Goal: Task Accomplishment & Management: Complete application form

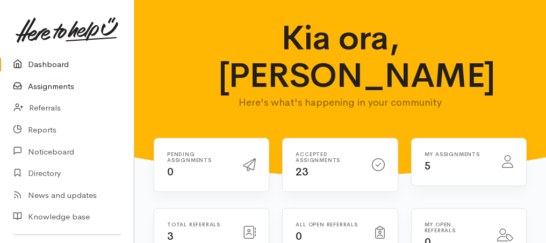
click at [68, 87] on link "Assignments" at bounding box center [67, 87] width 134 height 22
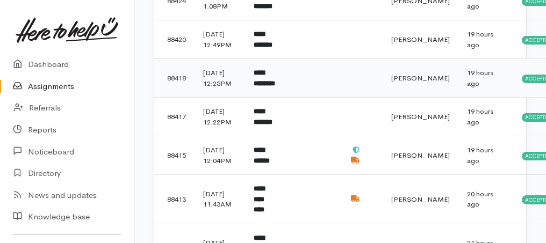
scroll to position [250, 0]
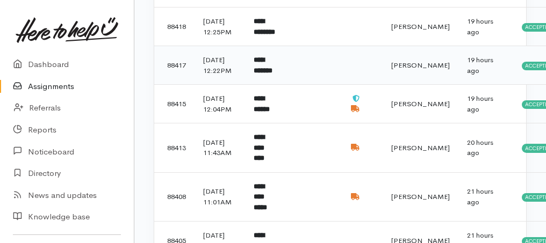
click at [272, 74] on b "**********" at bounding box center [263, 65] width 19 height 18
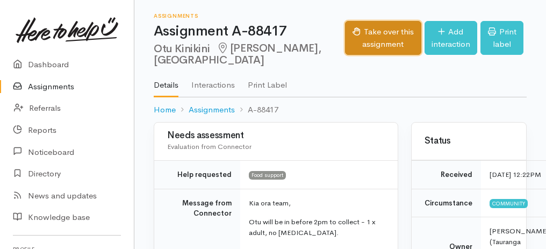
click at [351, 34] on button "Take over this assignment" at bounding box center [383, 38] width 76 height 34
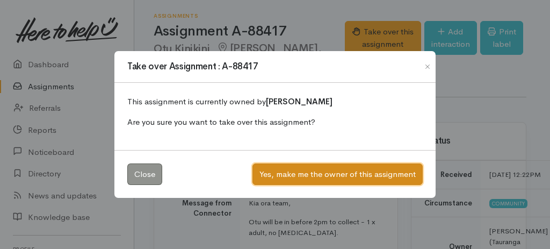
click at [342, 177] on button "Yes, make me the owner of this assignment" at bounding box center [338, 174] width 170 height 22
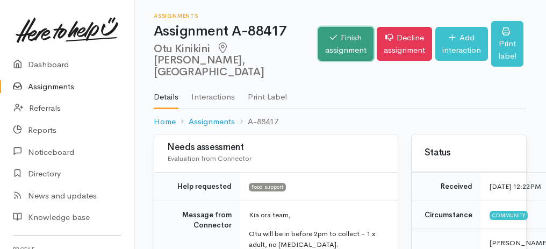
click at [318, 54] on link "Finish assignment" at bounding box center [345, 44] width 55 height 34
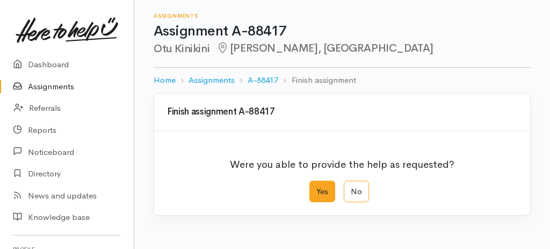
drag, startPoint x: 318, startPoint y: 205, endPoint x: 320, endPoint y: 193, distance: 12.5
click at [318, 205] on div "Were you able to provide the help as requested? Yes No" at bounding box center [342, 173] width 376 height 84
click at [324, 184] on label "Yes" at bounding box center [322, 192] width 26 height 22
click at [316, 184] on input "Yes" at bounding box center [312, 184] width 7 height 7
radio input "true"
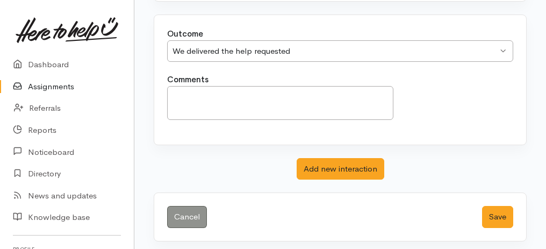
scroll to position [214, 0]
click at [500, 213] on button "Save" at bounding box center [497, 217] width 31 height 22
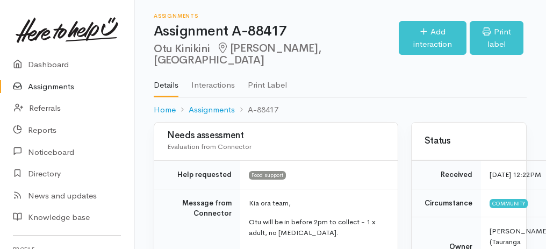
click at [44, 88] on link "Assignments" at bounding box center [67, 87] width 134 height 22
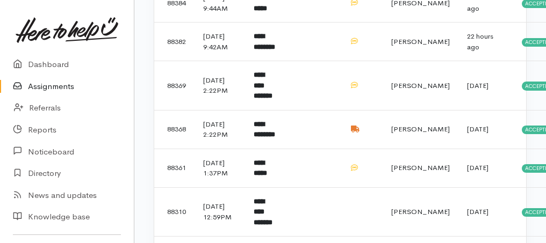
scroll to position [716, 0]
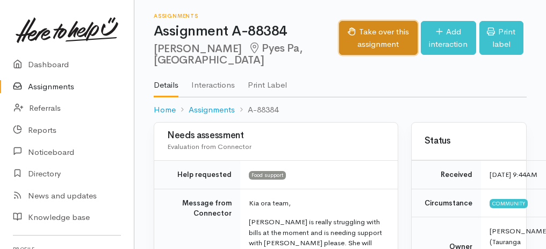
click at [346, 25] on button "Take over this assignment" at bounding box center [378, 38] width 79 height 34
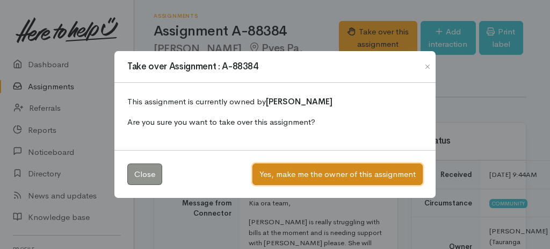
click at [327, 175] on button "Yes, make me the owner of this assignment" at bounding box center [338, 174] width 170 height 22
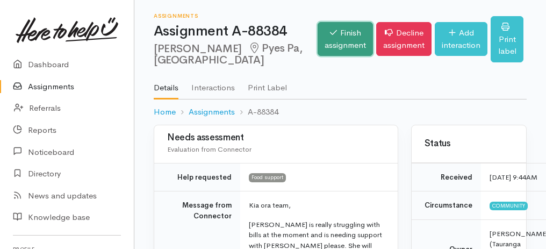
click at [318, 55] on link "Finish assignment" at bounding box center [345, 39] width 55 height 34
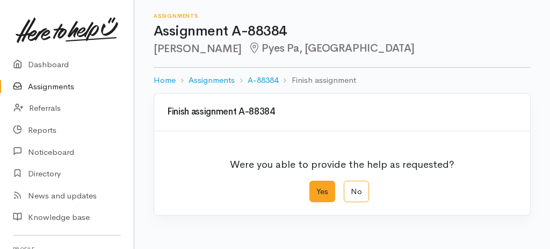
click at [314, 191] on label "Yes" at bounding box center [322, 192] width 26 height 22
click at [314, 188] on input "Yes" at bounding box center [312, 184] width 7 height 7
radio input "true"
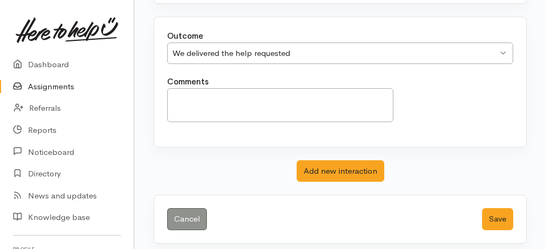
scroll to position [214, 0]
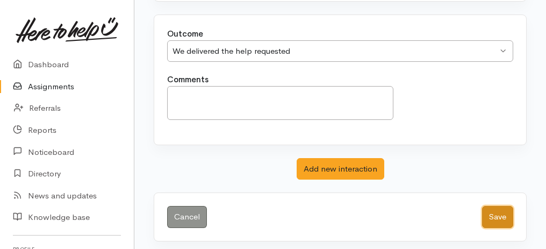
click at [504, 207] on button "Save" at bounding box center [497, 217] width 31 height 22
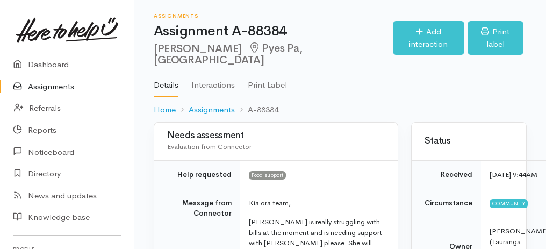
click at [39, 86] on link "Assignments" at bounding box center [67, 87] width 134 height 22
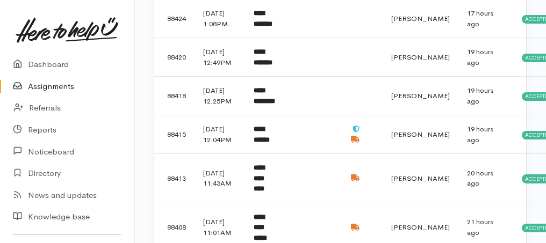
scroll to position [179, 0]
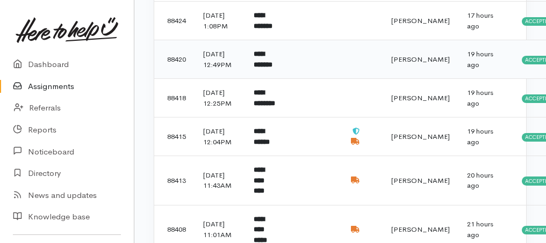
click at [272, 68] on b "**********" at bounding box center [263, 60] width 19 height 18
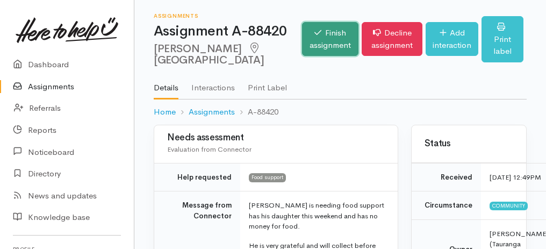
click at [305, 42] on link "Finish assignment" at bounding box center [330, 39] width 56 height 34
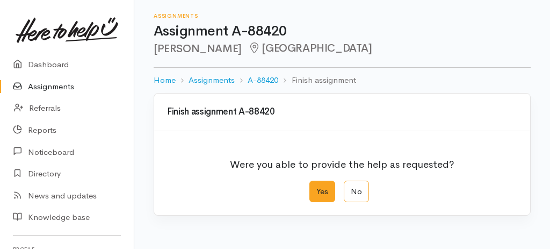
click at [329, 198] on label "Yes" at bounding box center [322, 192] width 26 height 22
click at [316, 188] on input "Yes" at bounding box center [312, 184] width 7 height 7
radio input "true"
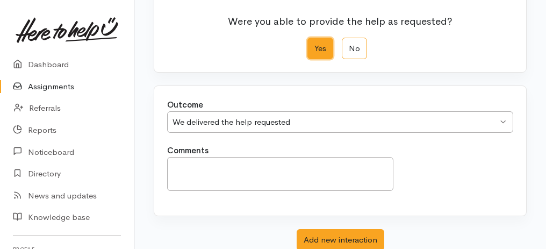
scroll to position [214, 0]
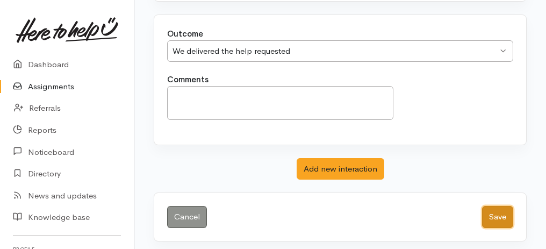
click at [504, 212] on button "Save" at bounding box center [497, 217] width 31 height 22
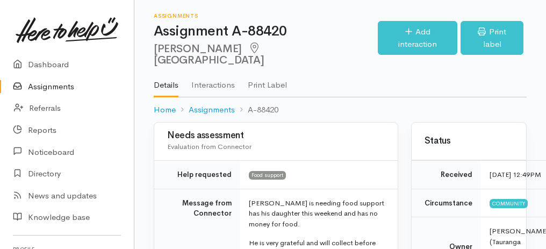
click at [57, 84] on link "Assignments" at bounding box center [67, 87] width 134 height 22
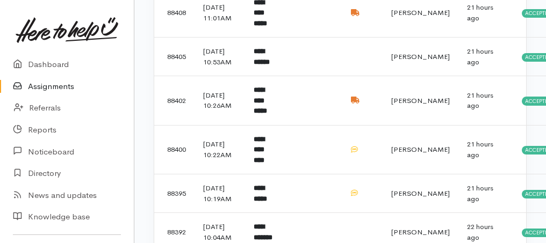
scroll to position [358, 0]
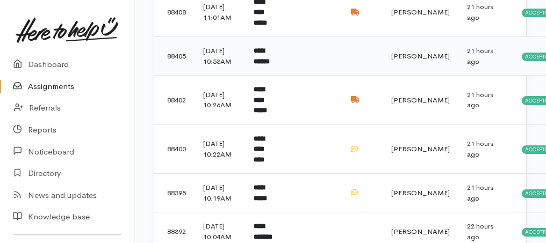
click at [256, 65] on b "**********" at bounding box center [262, 56] width 16 height 18
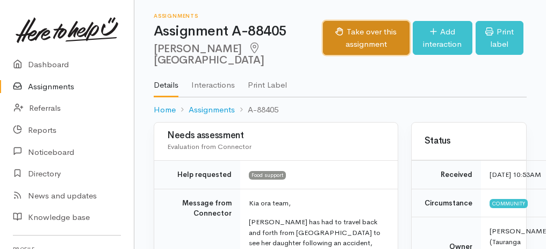
click at [323, 40] on button "Take over this assignment" at bounding box center [366, 38] width 87 height 34
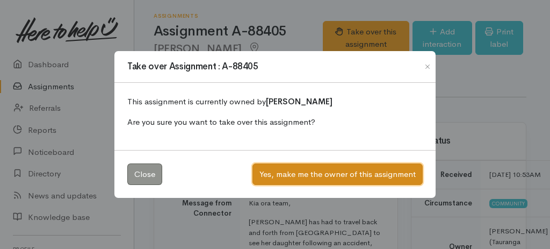
click at [322, 168] on button "Yes, make me the owner of this assignment" at bounding box center [338, 174] width 170 height 22
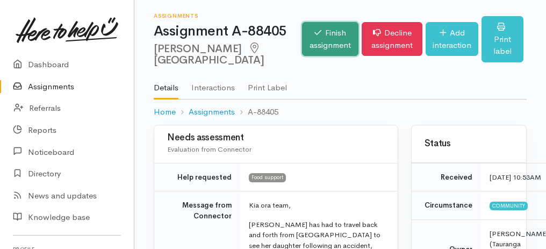
click at [307, 43] on link "Finish assignment" at bounding box center [330, 39] width 56 height 34
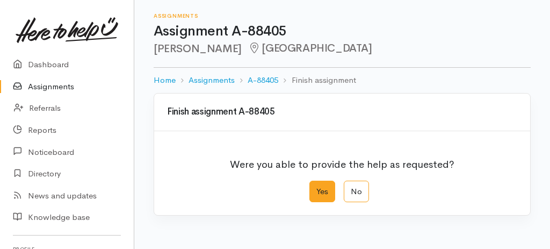
click at [323, 195] on label "Yes" at bounding box center [322, 192] width 26 height 22
click at [316, 188] on input "Yes" at bounding box center [312, 184] width 7 height 7
radio input "true"
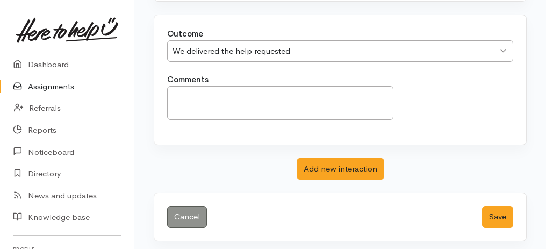
scroll to position [214, 0]
click at [505, 211] on button "Save" at bounding box center [497, 217] width 31 height 22
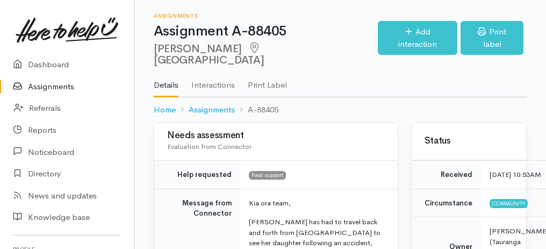
click at [62, 84] on link "Assignments" at bounding box center [67, 87] width 134 height 22
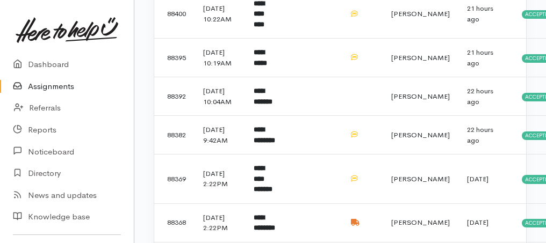
scroll to position [501, 0]
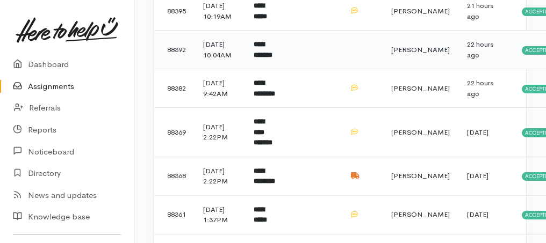
click at [264, 59] on b "**********" at bounding box center [263, 50] width 19 height 18
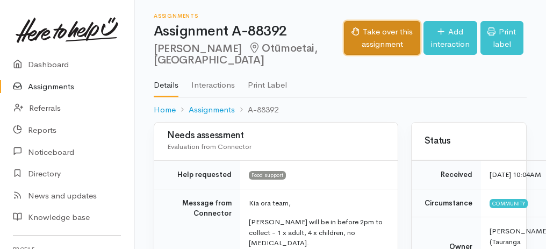
click at [377, 30] on button "Take over this assignment" at bounding box center [382, 38] width 76 height 34
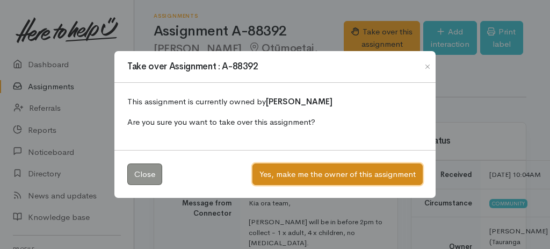
click at [309, 176] on button "Yes, make me the owner of this assignment" at bounding box center [338, 174] width 170 height 22
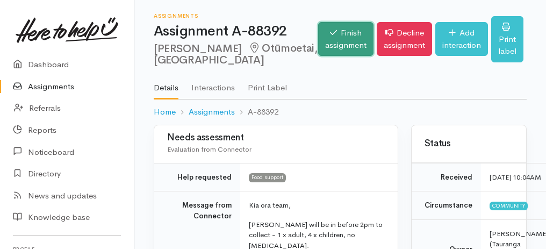
click at [320, 42] on link "Finish assignment" at bounding box center [345, 39] width 55 height 34
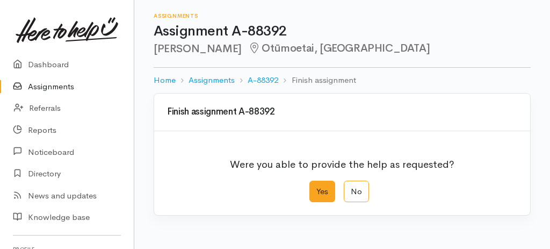
click at [320, 195] on label "Yes" at bounding box center [322, 192] width 26 height 22
click at [316, 188] on input "Yes" at bounding box center [312, 184] width 7 height 7
radio input "true"
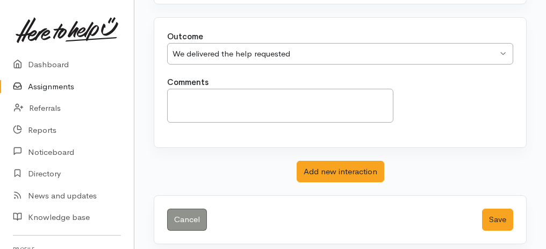
scroll to position [214, 0]
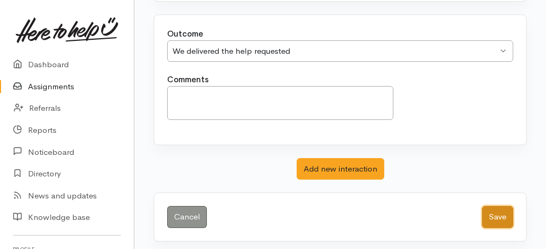
click at [493, 215] on button "Save" at bounding box center [497, 217] width 31 height 22
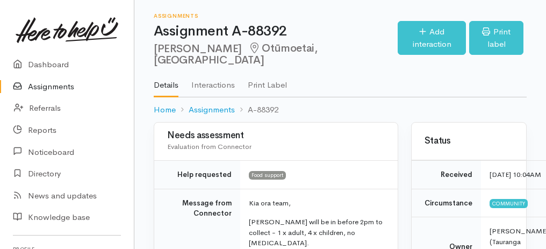
click at [59, 89] on link "Assignments" at bounding box center [67, 87] width 134 height 22
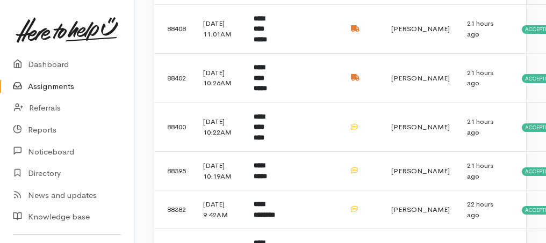
scroll to position [394, 0]
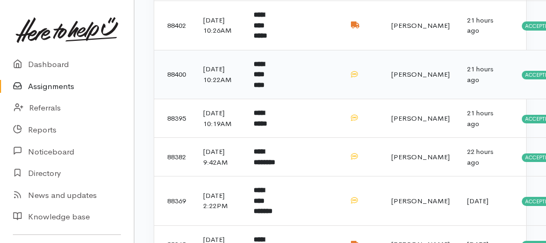
click at [264, 89] on b "**********" at bounding box center [259, 75] width 11 height 28
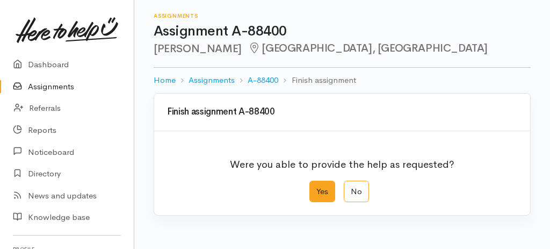
click at [326, 188] on label "Yes" at bounding box center [322, 192] width 26 height 22
click at [316, 188] on input "Yes" at bounding box center [312, 184] width 7 height 7
radio input "true"
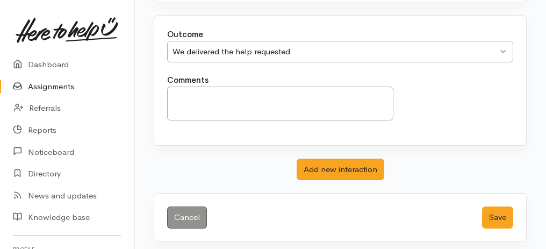
scroll to position [214, 0]
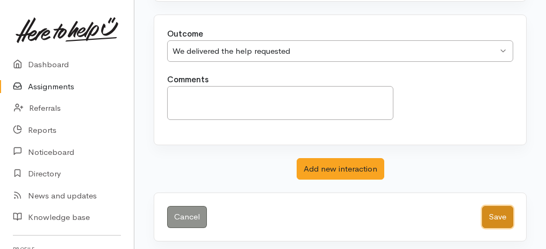
click at [492, 212] on button "Save" at bounding box center [497, 217] width 31 height 22
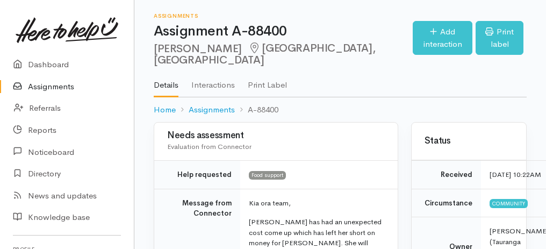
click at [44, 91] on link "Assignments" at bounding box center [67, 87] width 134 height 22
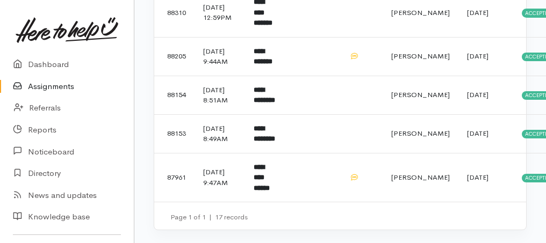
scroll to position [752, 0]
click at [278, 100] on td "**********" at bounding box center [265, 95] width 40 height 39
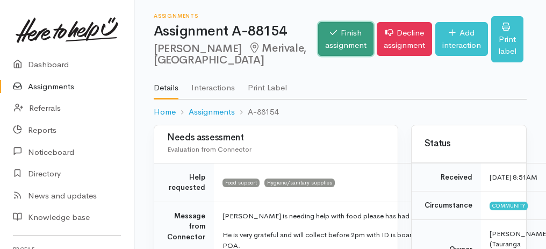
click at [323, 45] on link "Finish assignment" at bounding box center [345, 39] width 55 height 34
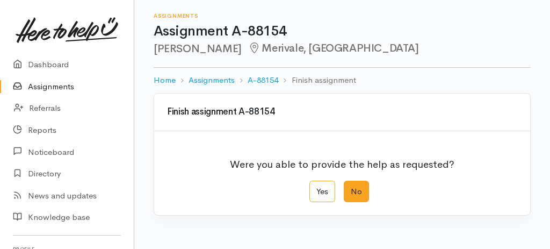
click at [349, 189] on label "No" at bounding box center [356, 192] width 25 height 22
click at [349, 188] on input "No" at bounding box center [347, 184] width 7 height 7
radio input "true"
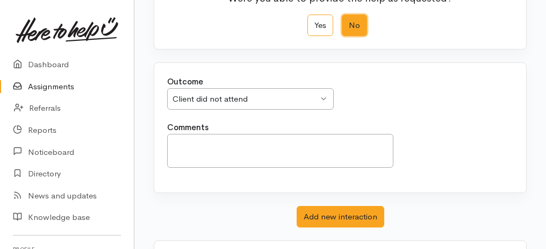
scroll to position [214, 0]
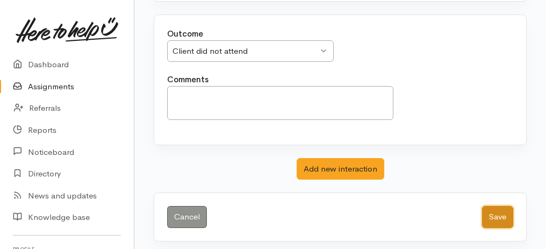
click at [498, 211] on button "Save" at bounding box center [497, 217] width 31 height 22
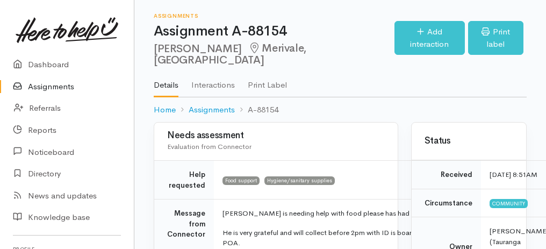
click at [27, 90] on icon at bounding box center [20, 86] width 15 height 13
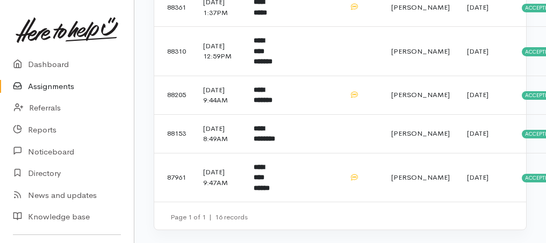
scroll to position [680, 0]
click at [273, 143] on b "**********" at bounding box center [264, 134] width 21 height 18
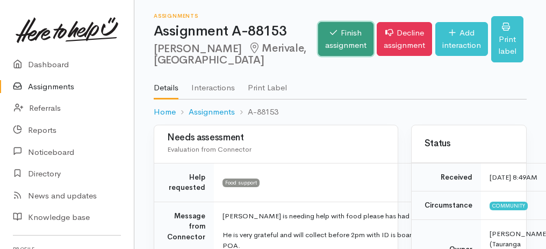
click at [318, 36] on link "Finish assignment" at bounding box center [345, 39] width 55 height 34
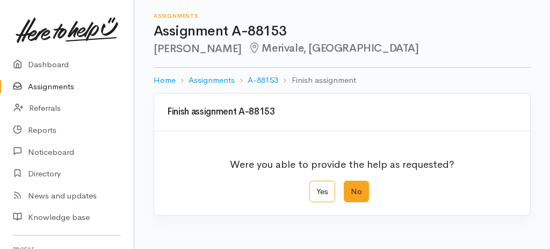
click at [357, 191] on label "No" at bounding box center [356, 192] width 25 height 22
click at [351, 188] on input "No" at bounding box center [347, 184] width 7 height 7
radio input "true"
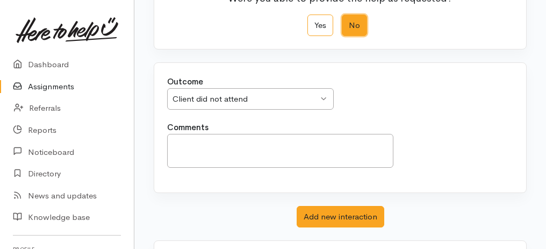
scroll to position [214, 0]
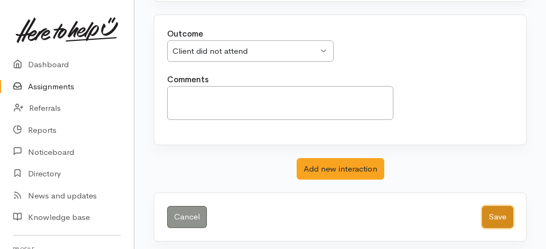
click at [494, 208] on button "Save" at bounding box center [497, 217] width 31 height 22
